Goal: Information Seeking & Learning: Learn about a topic

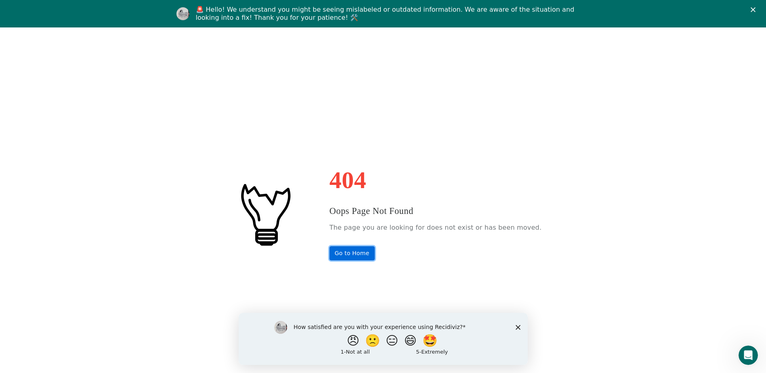
click at [362, 256] on link "Go to Home" at bounding box center [351, 253] width 45 height 14
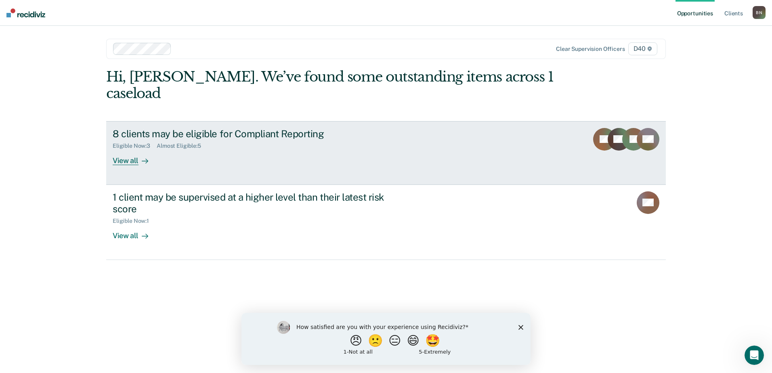
click at [124, 149] on div "View all" at bounding box center [135, 157] width 45 height 16
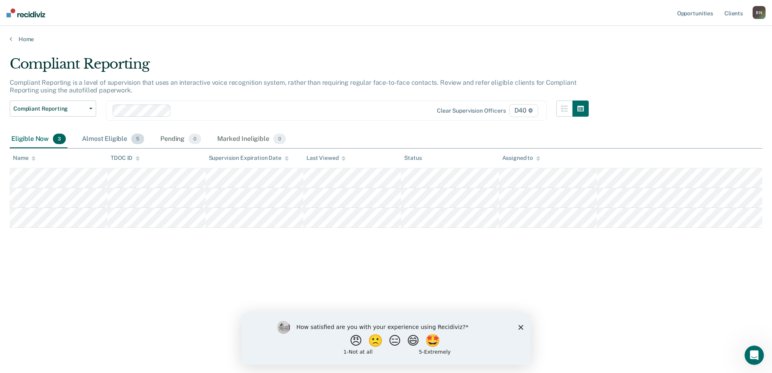
click at [132, 141] on span "5" at bounding box center [137, 139] width 13 height 10
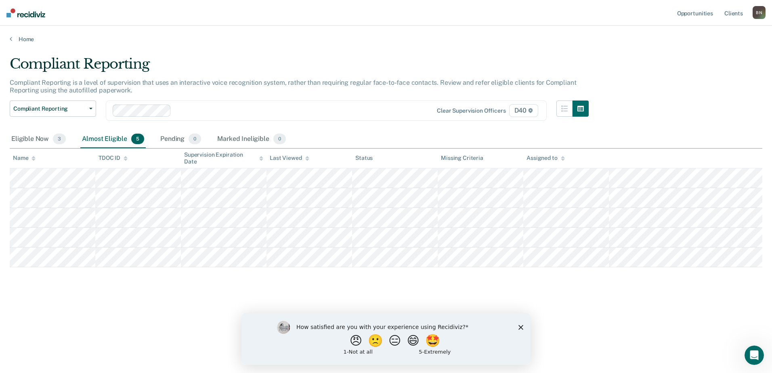
click at [132, 140] on span "5" at bounding box center [137, 139] width 13 height 10
click at [758, 13] on div "B N" at bounding box center [758, 12] width 13 height 13
click at [26, 42] on link "Home" at bounding box center [386, 39] width 752 height 7
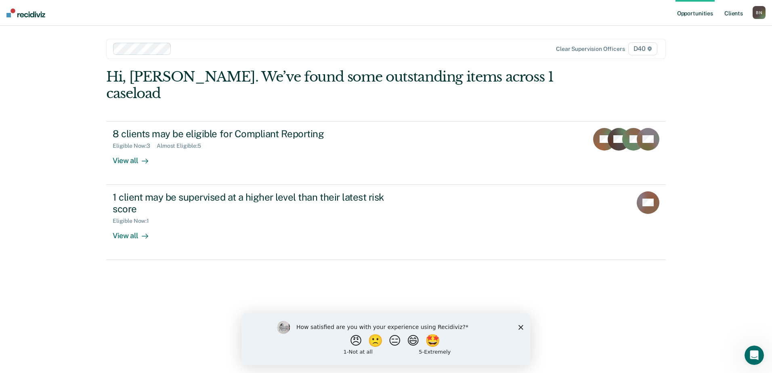
click at [729, 11] on link "Client s" at bounding box center [733, 13] width 22 height 26
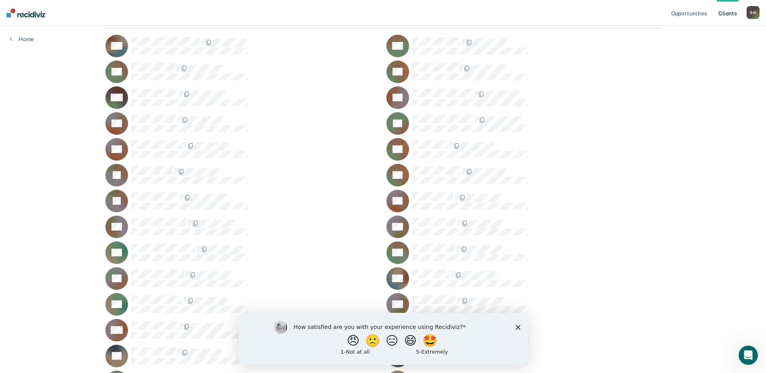
scroll to position [90, 0]
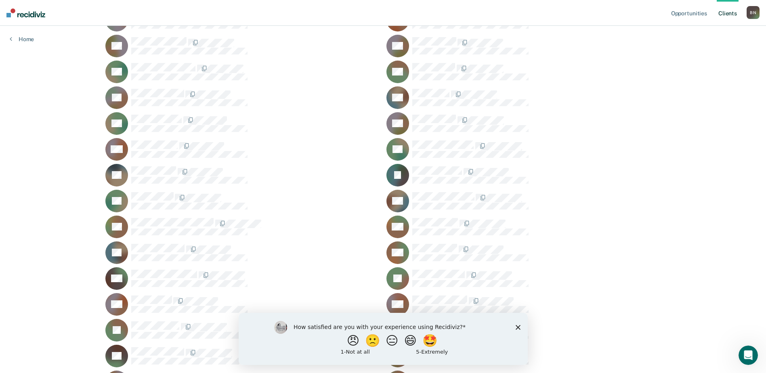
scroll to position [266, 0]
